Goal: Book appointment/travel/reservation

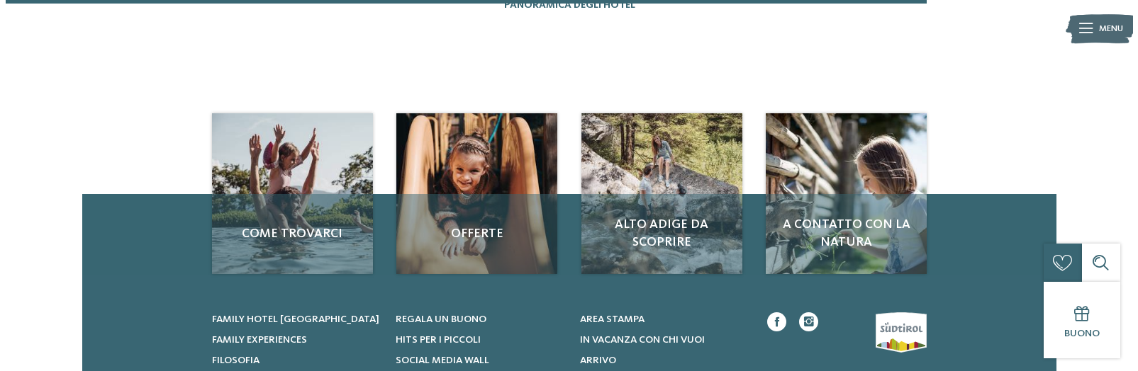
scroll to position [2481, 0]
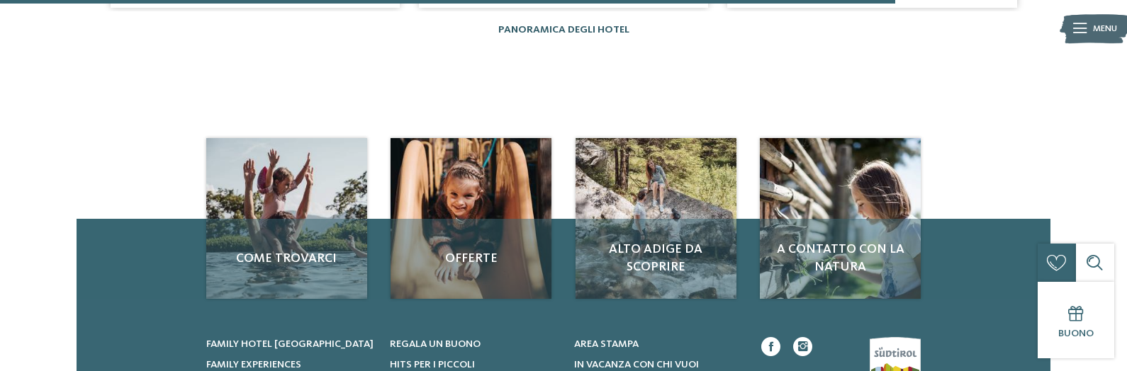
click at [573, 35] on link "Panoramica degli hotel" at bounding box center [563, 30] width 131 height 10
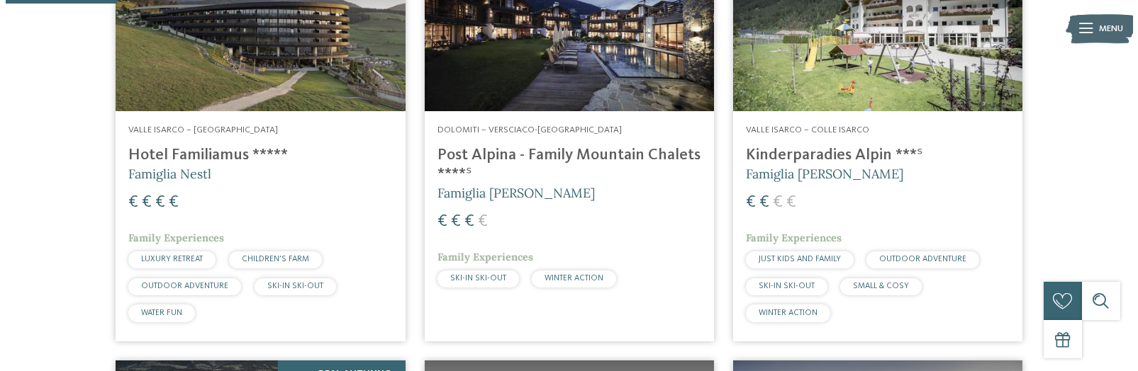
scroll to position [496, 0]
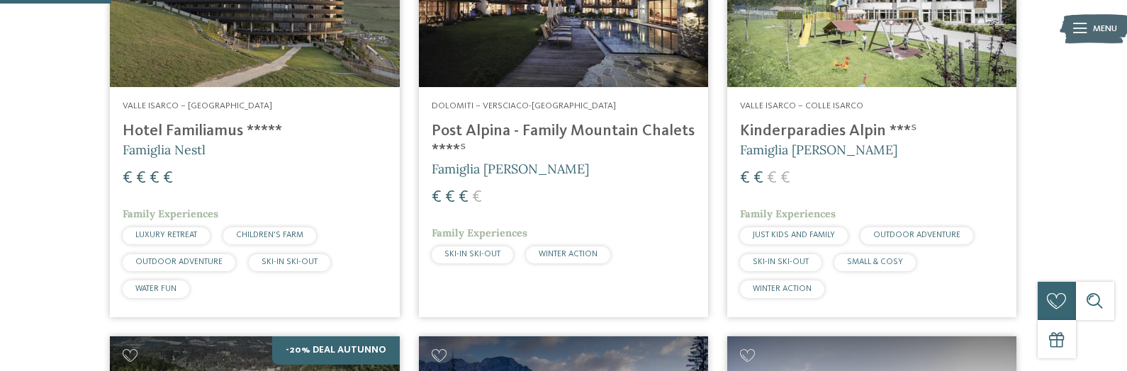
click at [200, 141] on h4 "Hotel Familiamus *****" at bounding box center [255, 131] width 264 height 19
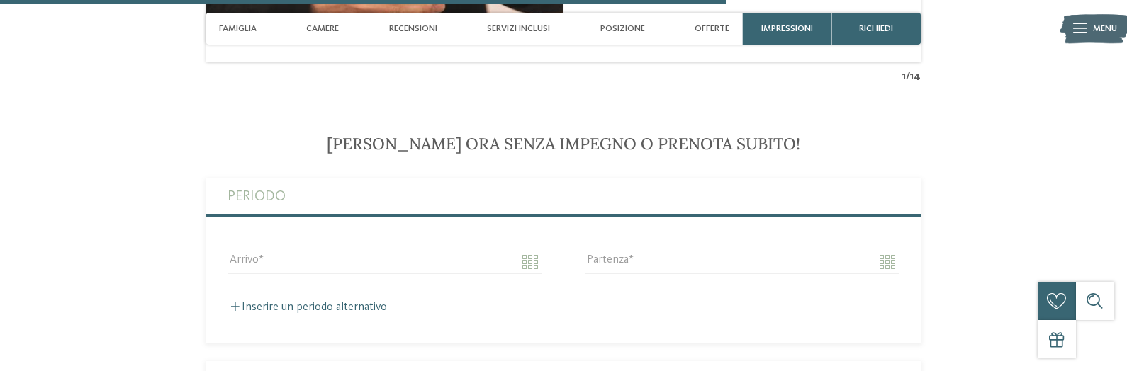
scroll to position [3402, 0]
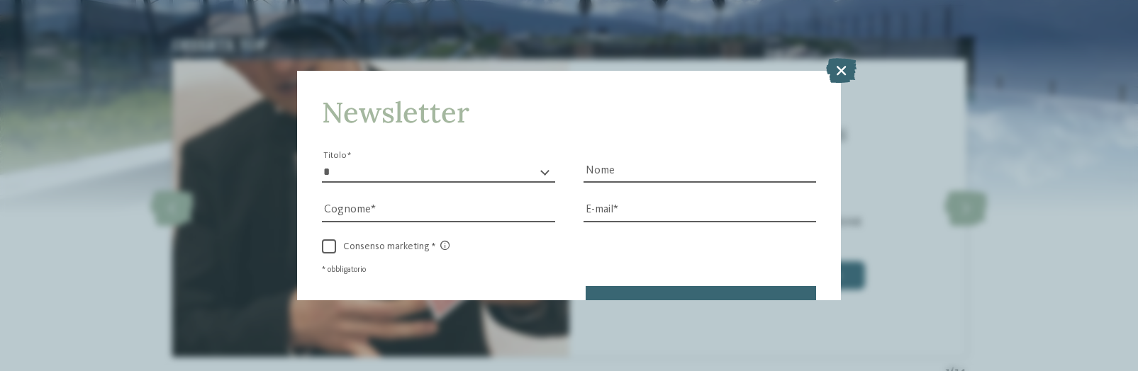
click at [832, 72] on icon at bounding box center [841, 70] width 30 height 25
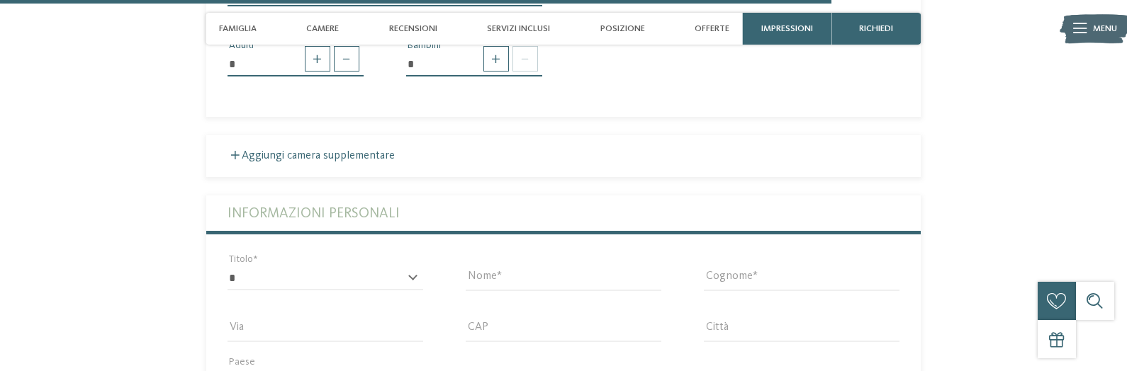
scroll to position [3899, 0]
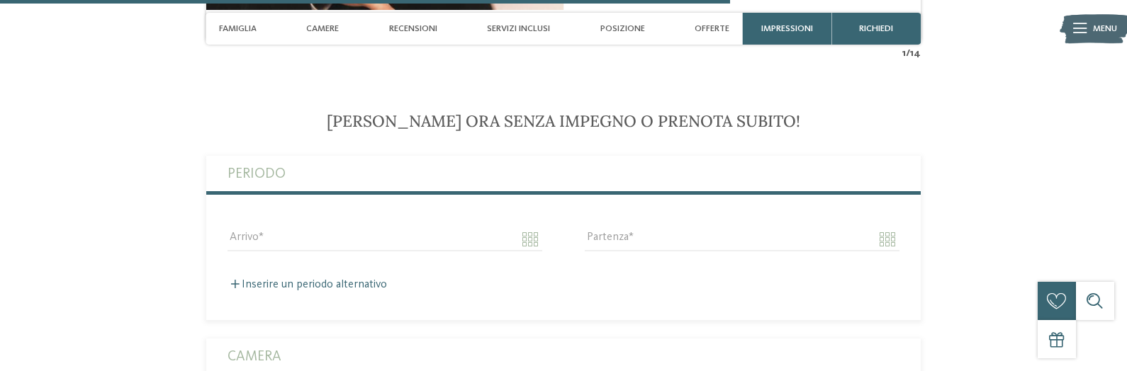
scroll to position [3473, 0]
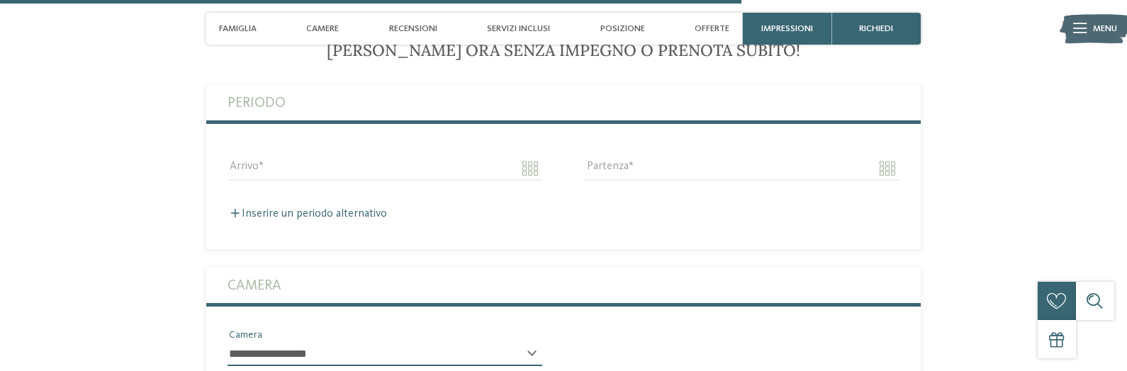
click at [729, 30] on span "Offerte" at bounding box center [712, 28] width 35 height 11
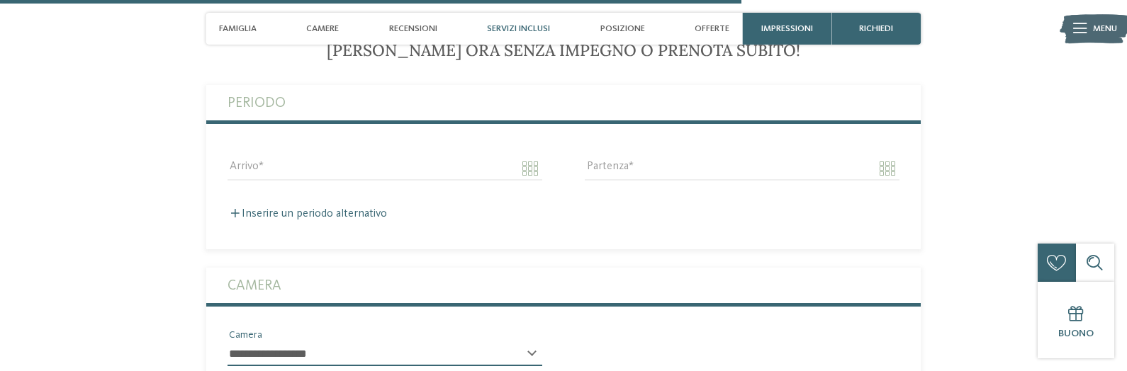
click at [516, 33] on span "Servizi inclusi" at bounding box center [518, 28] width 63 height 11
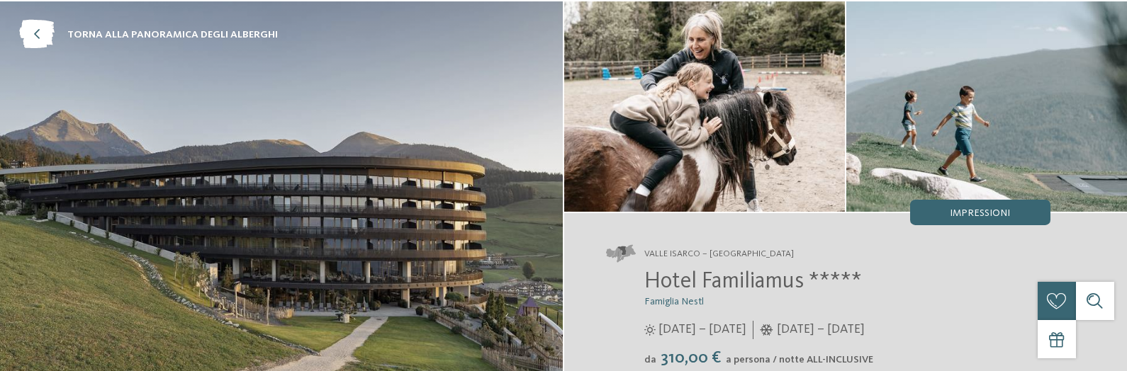
scroll to position [0, 0]
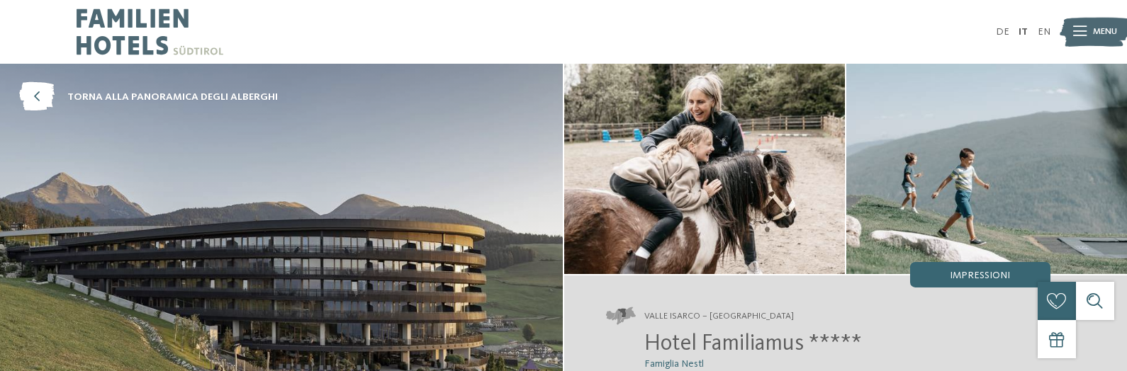
click at [125, 34] on img at bounding box center [150, 32] width 147 height 64
